Goal: Task Accomplishment & Management: Manage account settings

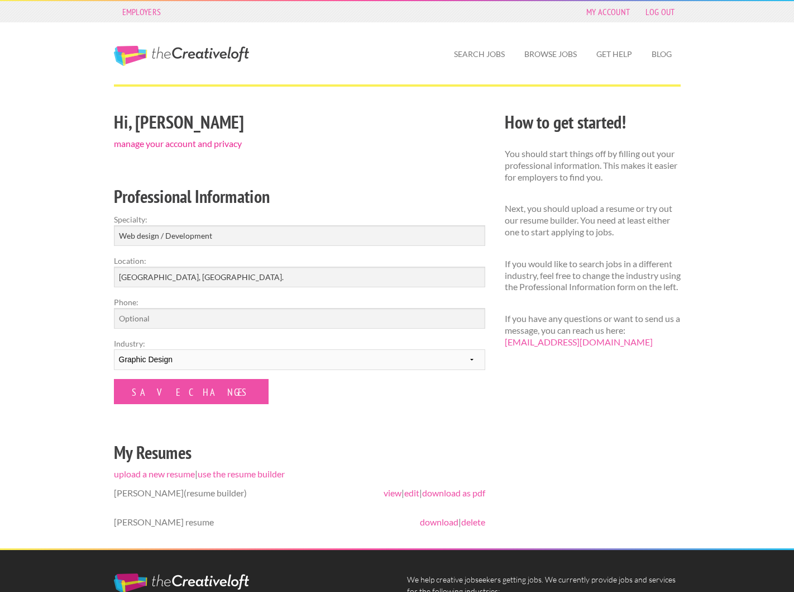
click at [141, 139] on link "manage your account and privacy" at bounding box center [178, 143] width 128 height 11
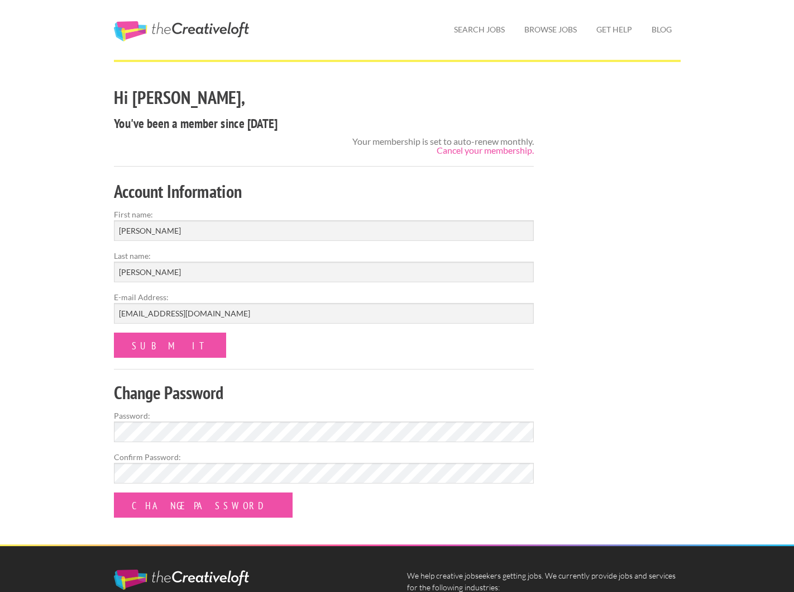
scroll to position [35, 0]
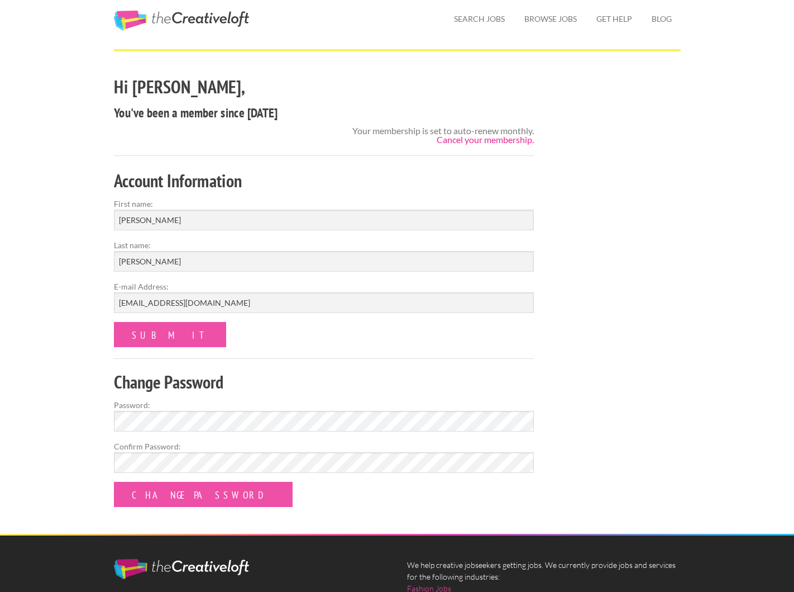
click at [471, 141] on link "Cancel your membership." at bounding box center [485, 139] width 97 height 11
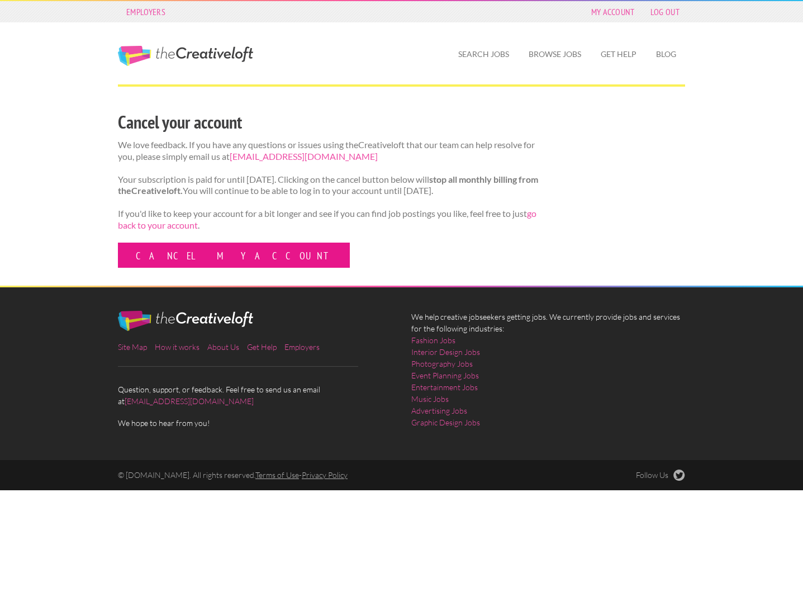
click at [207, 268] on link "Cancel my account" at bounding box center [234, 254] width 232 height 25
